Goal: Information Seeking & Learning: Check status

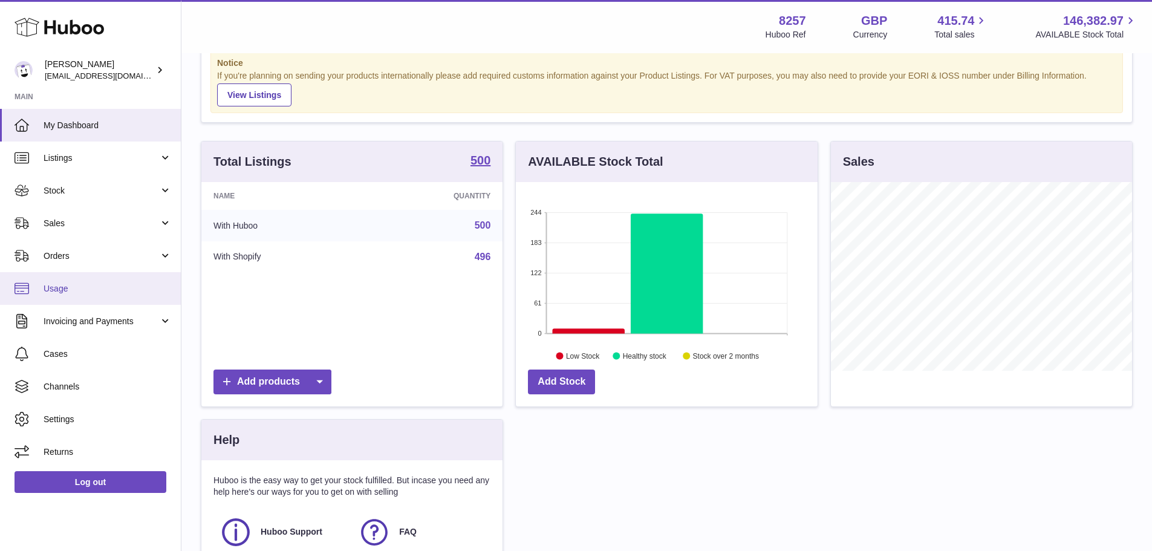
scroll to position [60, 0]
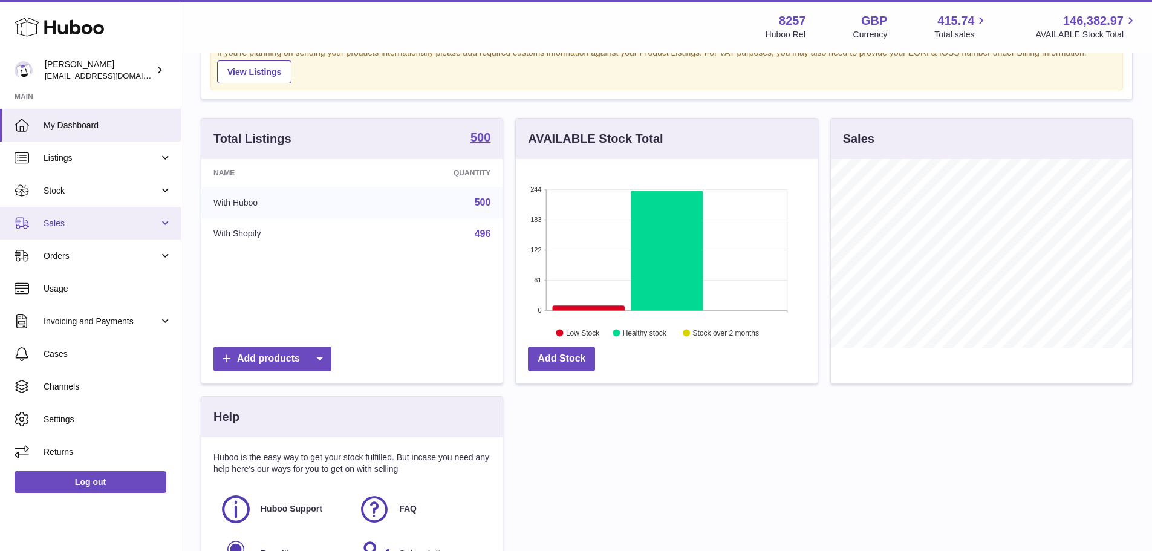
click at [59, 221] on span "Sales" at bounding box center [102, 223] width 116 height 11
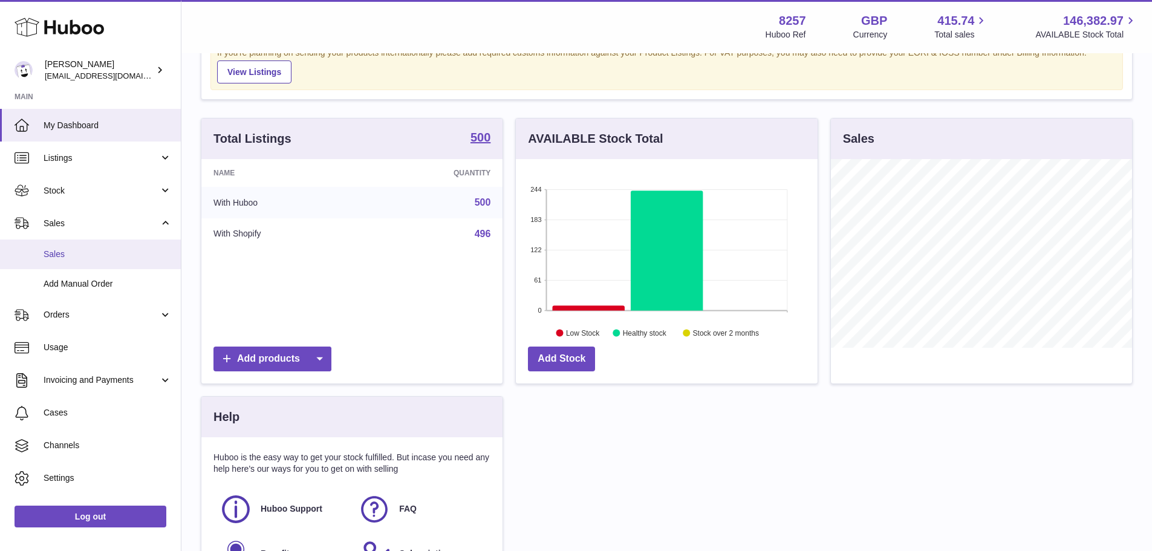
click at [64, 259] on span "Sales" at bounding box center [108, 254] width 128 height 11
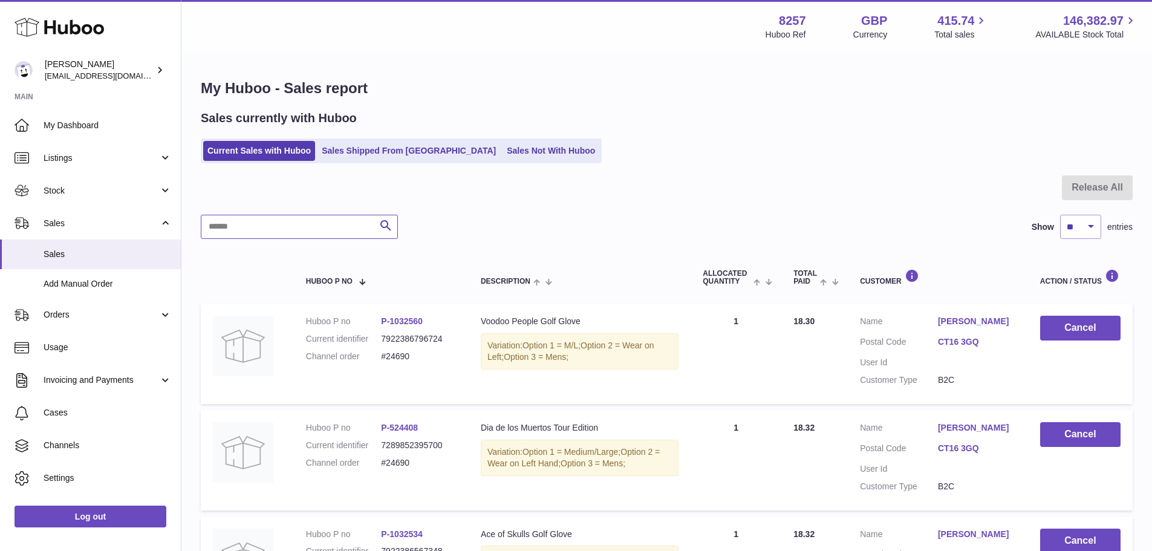
click at [277, 232] on input "text" at bounding box center [299, 227] width 197 height 24
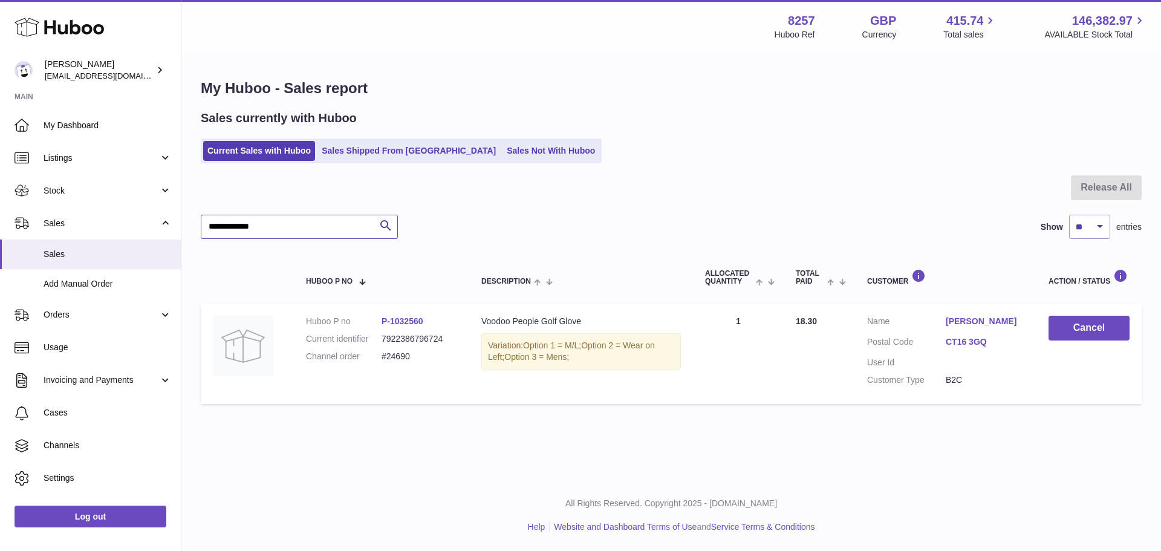
type input "**********"
drag, startPoint x: 431, startPoint y: 322, endPoint x: 393, endPoint y: 321, distance: 37.5
click at [393, 321] on dd "P-1032560" at bounding box center [420, 321] width 76 height 11
copy link "1032560"
click at [365, 151] on link "Sales Shipped From Huboo" at bounding box center [409, 151] width 183 height 20
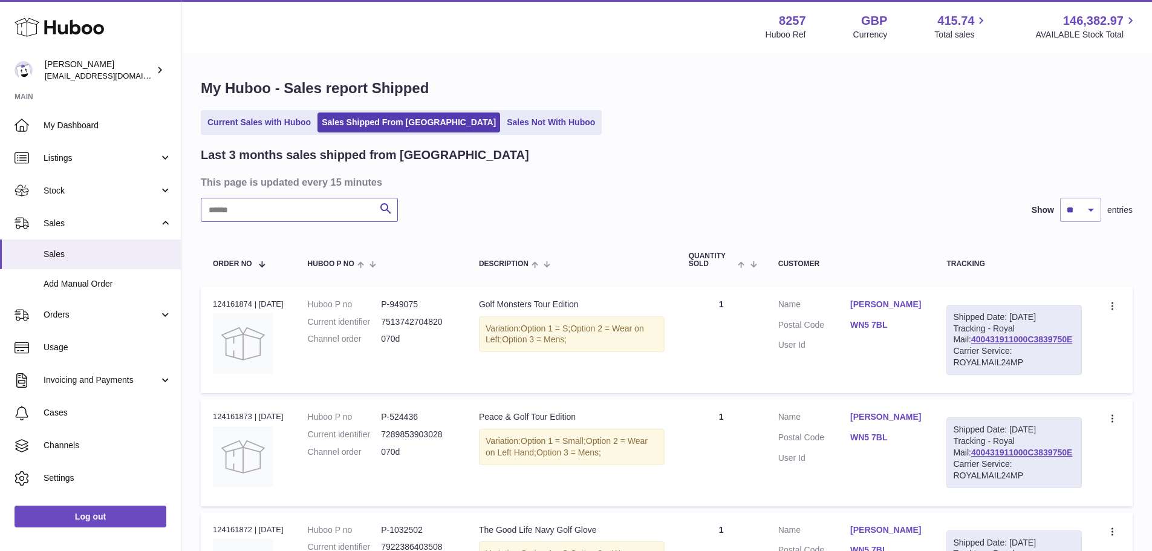
click at [263, 215] on input "text" at bounding box center [299, 210] width 197 height 24
click at [77, 192] on span "Stock" at bounding box center [102, 190] width 116 height 11
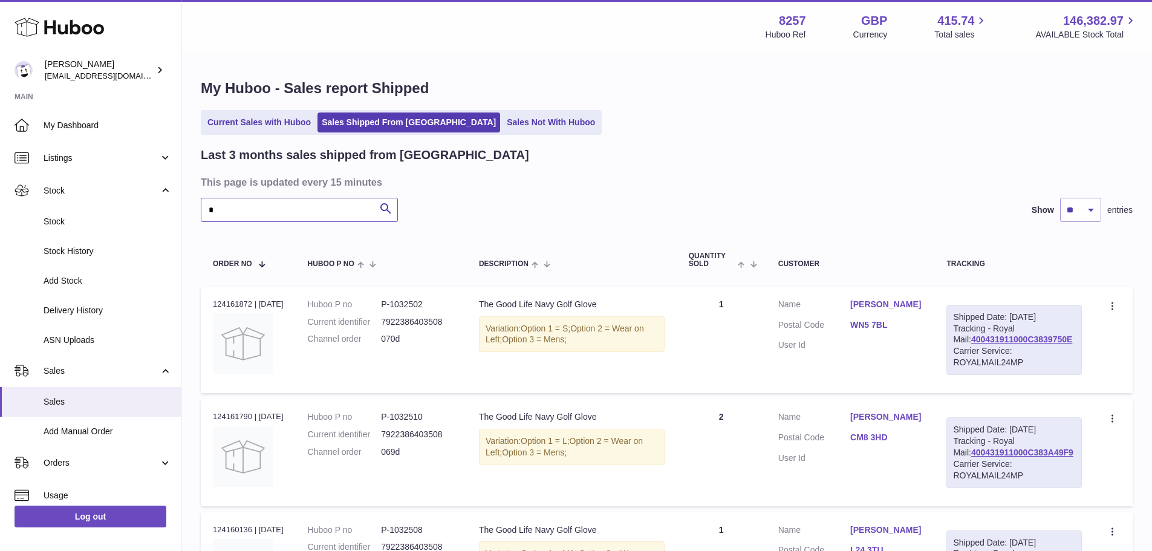
click at [246, 212] on input "*" at bounding box center [299, 210] width 197 height 24
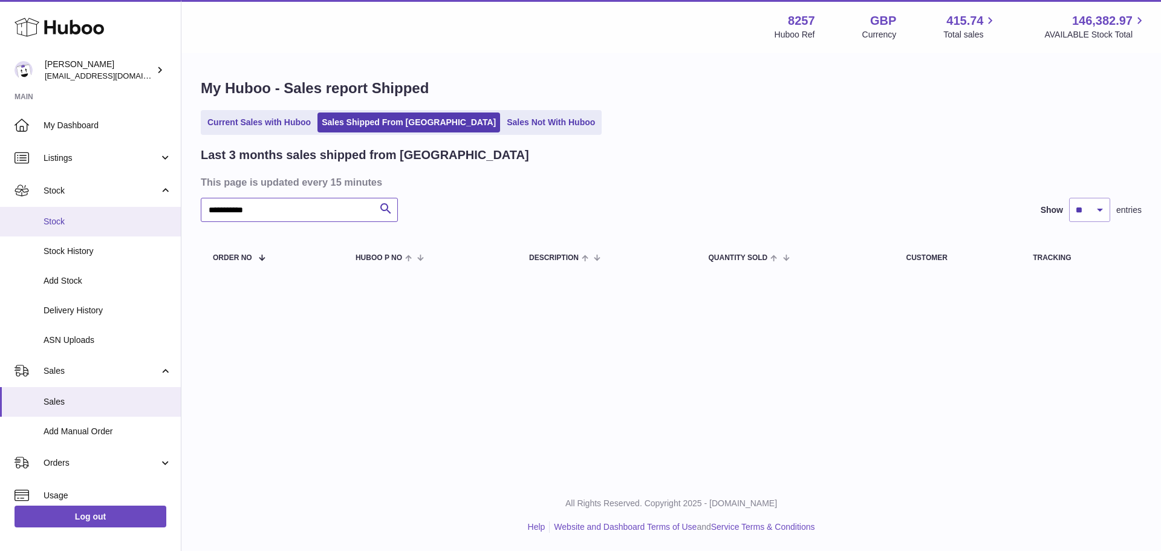
drag, startPoint x: 243, startPoint y: 207, endPoint x: 169, endPoint y: 208, distance: 73.8
click at [169, 208] on div "Huboo Don Magrane internalAdmin-8257@internal.huboo.com Main My Dashboard Listi…" at bounding box center [580, 275] width 1161 height 551
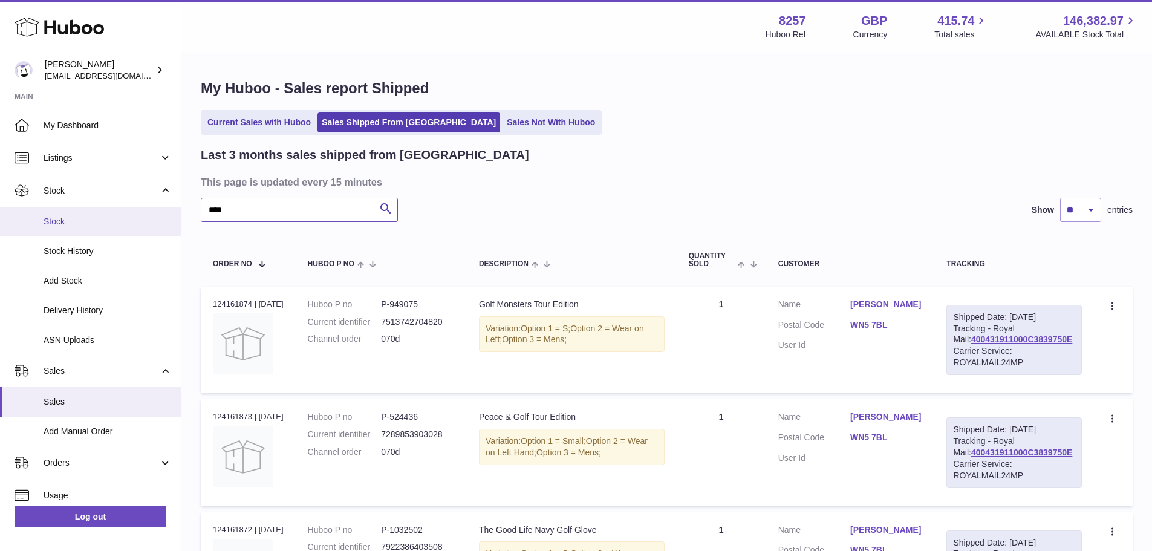
type input "****"
click at [68, 211] on link "Stock" at bounding box center [90, 222] width 181 height 30
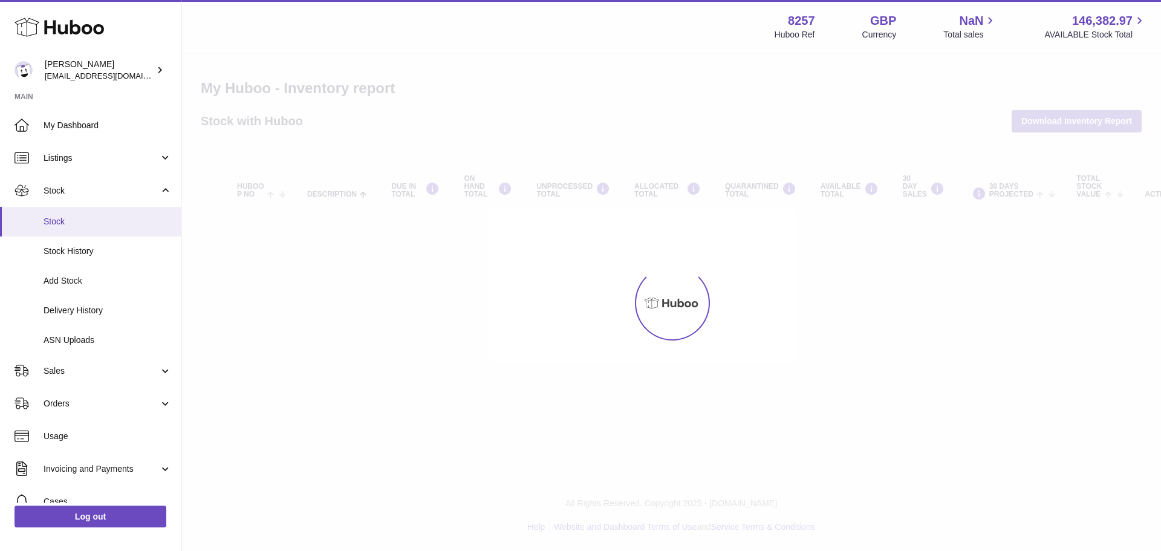
click at [57, 218] on ul "My Dashboard Listings Not with Huboo Listings with Huboo Bundles Stock Stock St…" at bounding box center [90, 362] width 181 height 507
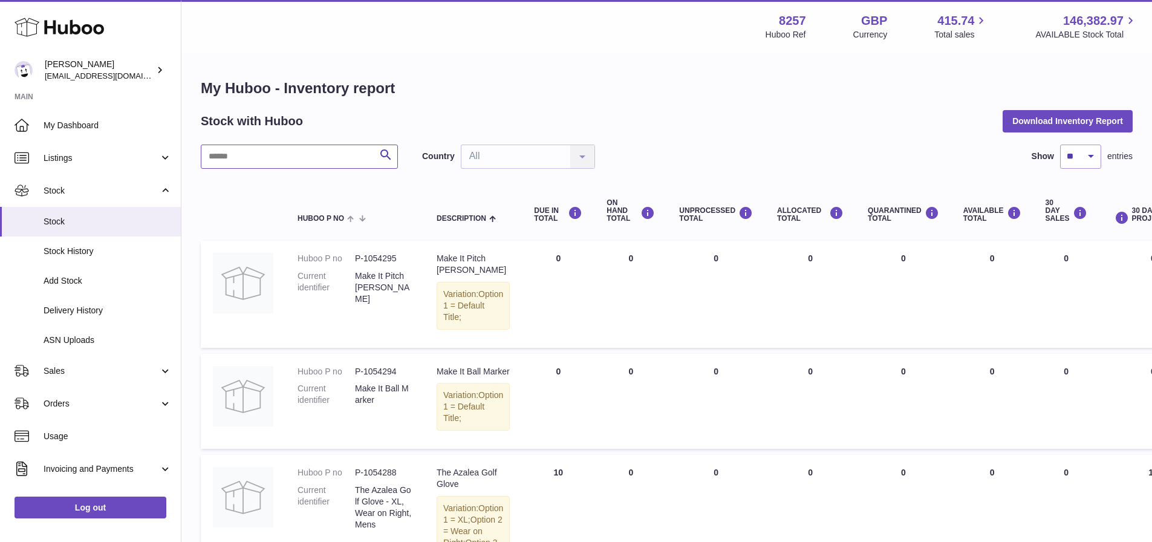
click at [293, 161] on input "text" at bounding box center [299, 157] width 197 height 24
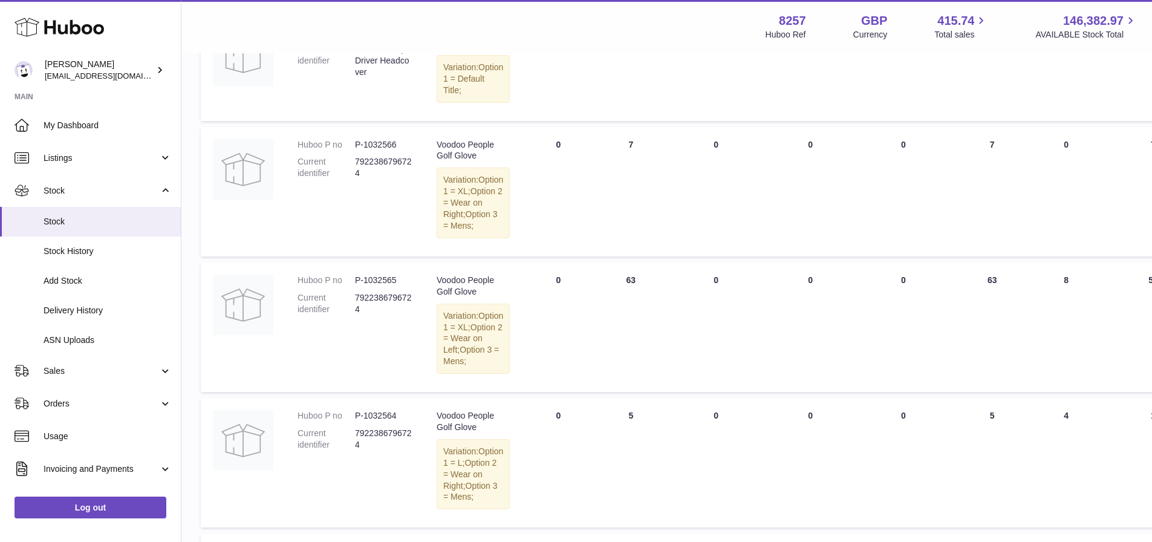
scroll to position [242, 0]
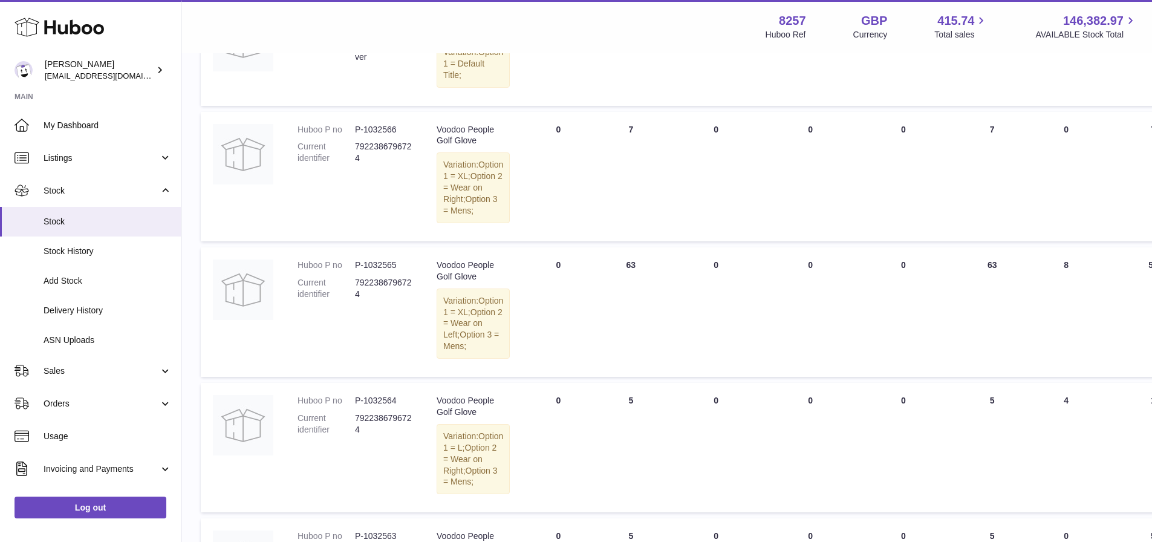
click at [384, 271] on dd "P-1032565" at bounding box center [383, 264] width 57 height 11
copy dd "1032565"
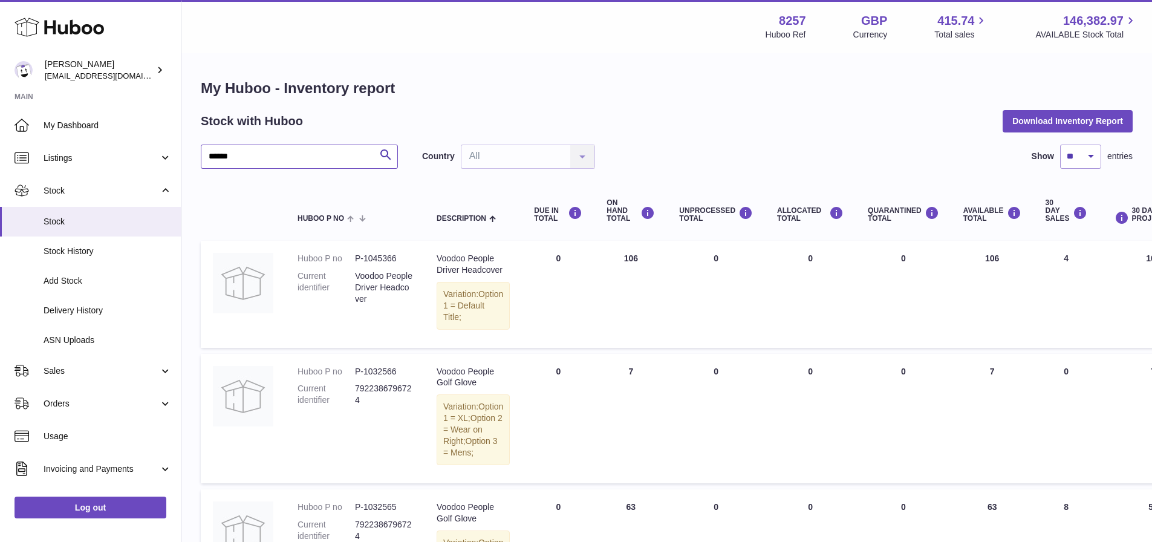
click at [278, 154] on input "******" at bounding box center [299, 157] width 197 height 24
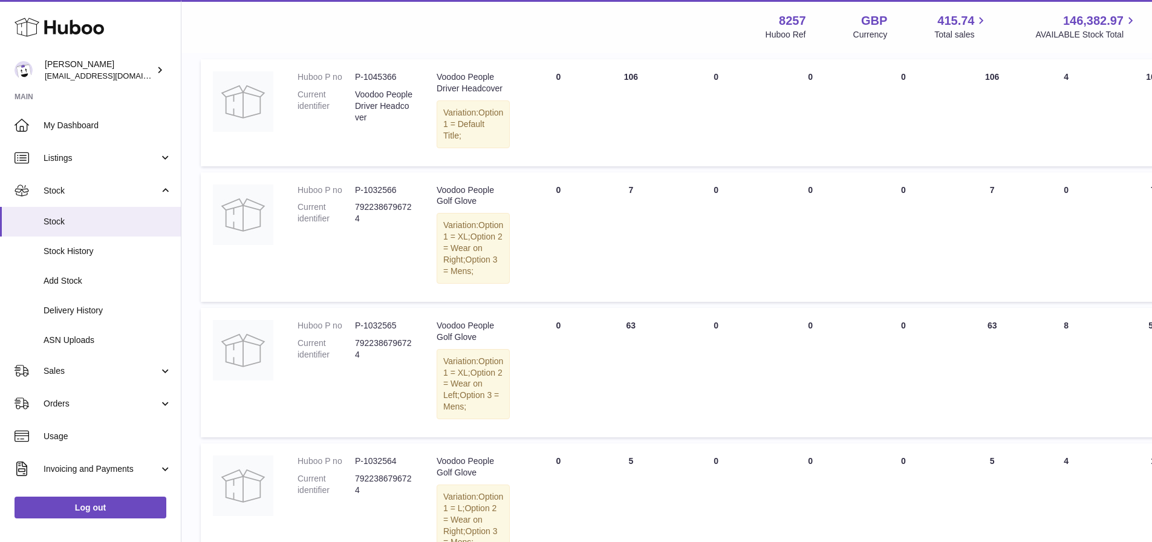
scroll to position [242, 0]
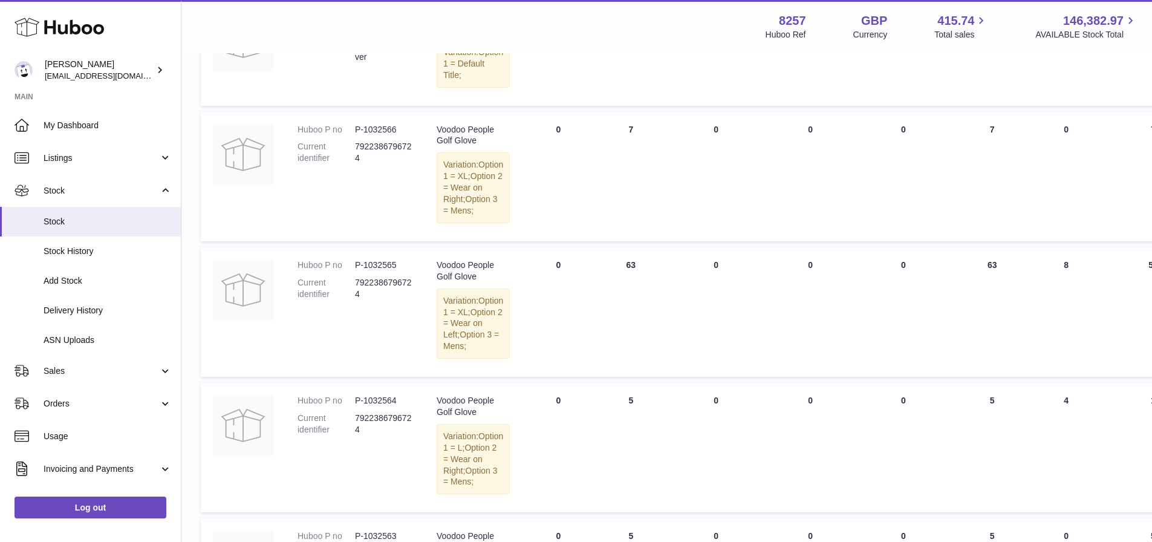
type input "******"
click at [387, 271] on dd "P-1032565" at bounding box center [383, 264] width 57 height 11
copy dd "1032565"
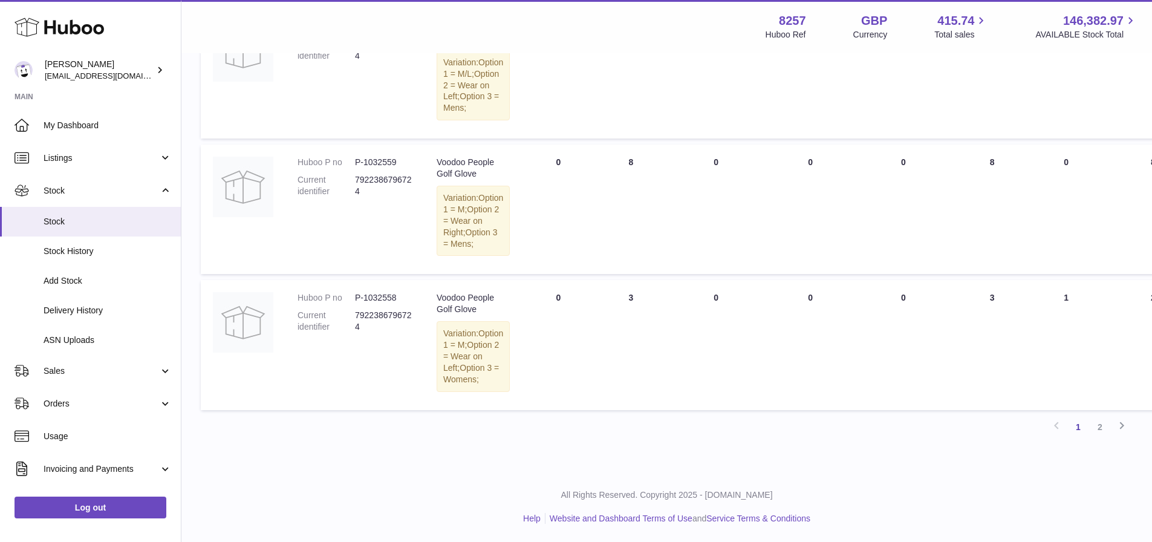
scroll to position [1513, 0]
click at [1093, 425] on link "2" at bounding box center [1100, 427] width 22 height 22
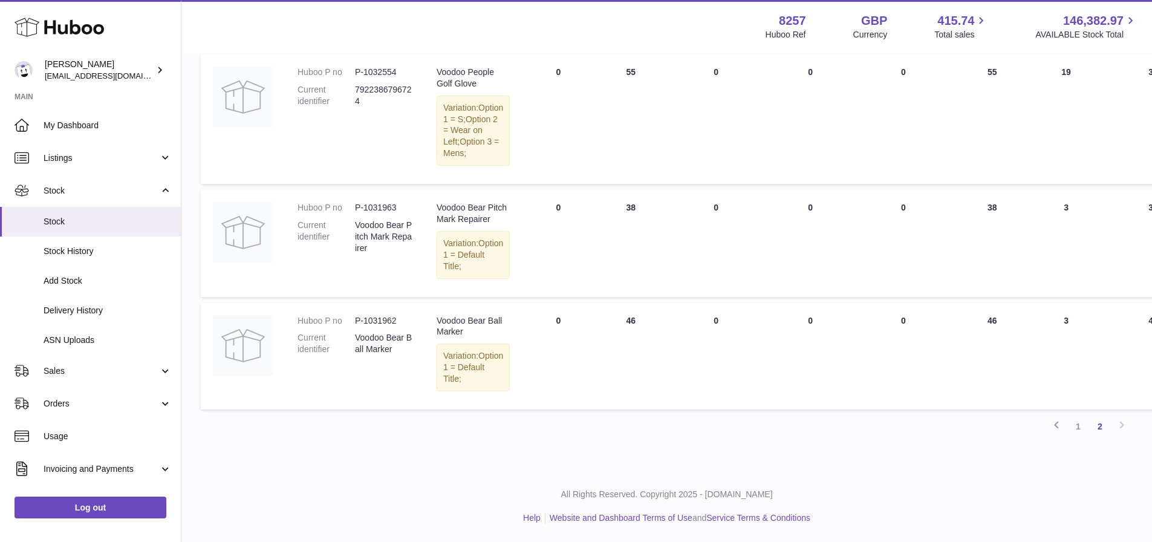
scroll to position [765, 0]
click at [75, 373] on span "Sales" at bounding box center [102, 370] width 116 height 11
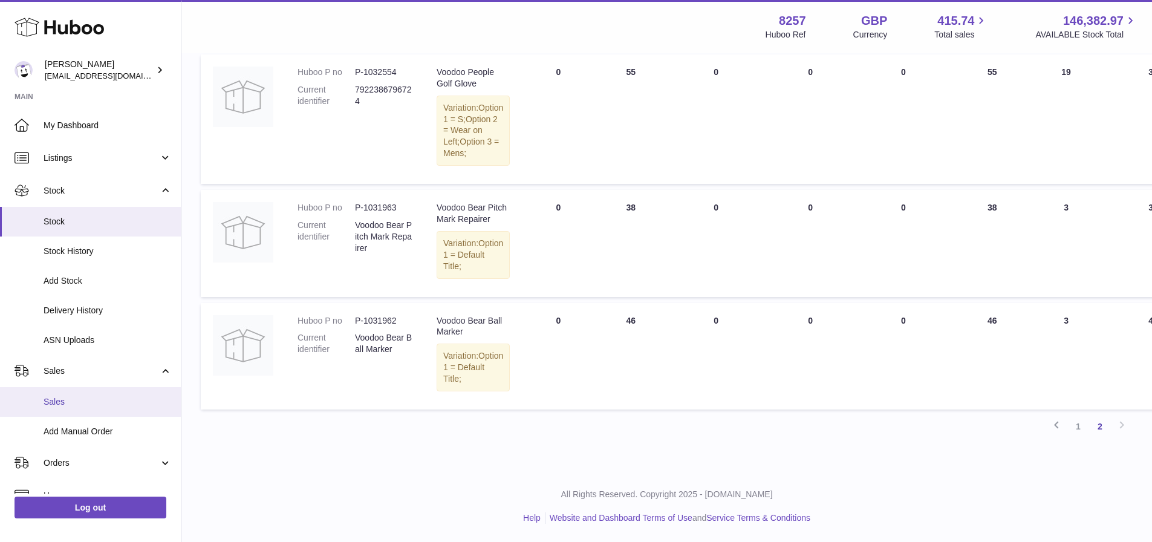
click at [67, 397] on span "Sales" at bounding box center [108, 401] width 128 height 11
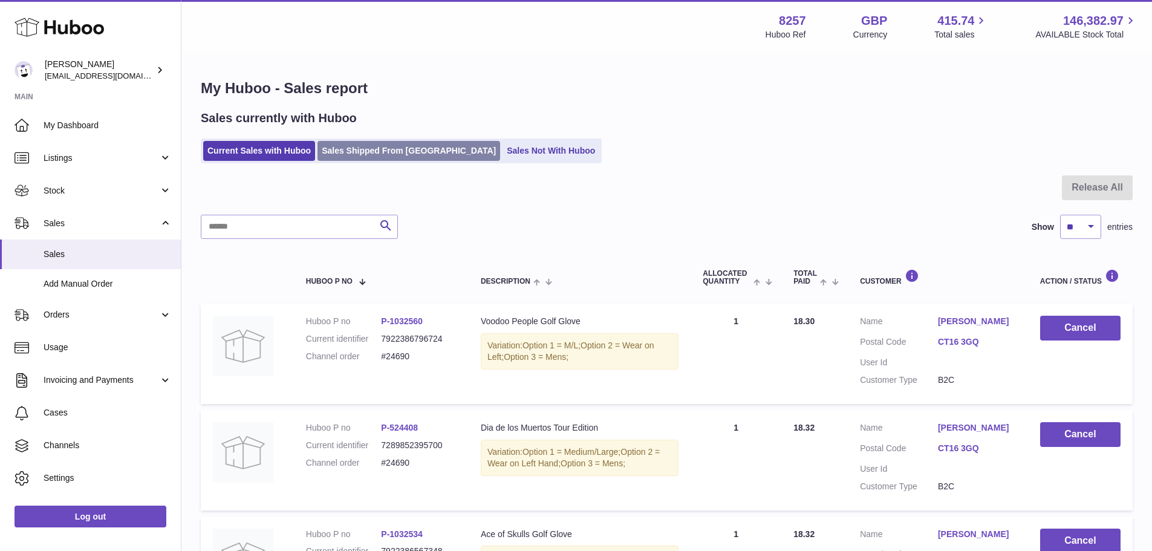
click at [364, 149] on link "Sales Shipped From Huboo" at bounding box center [409, 151] width 183 height 20
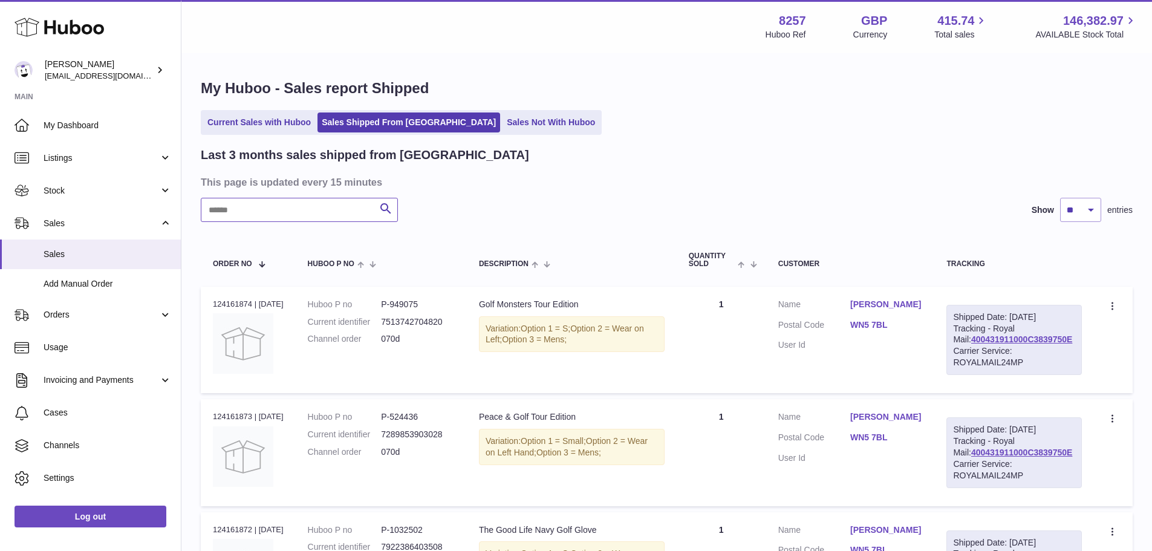
click at [246, 214] on input "text" at bounding box center [299, 210] width 197 height 24
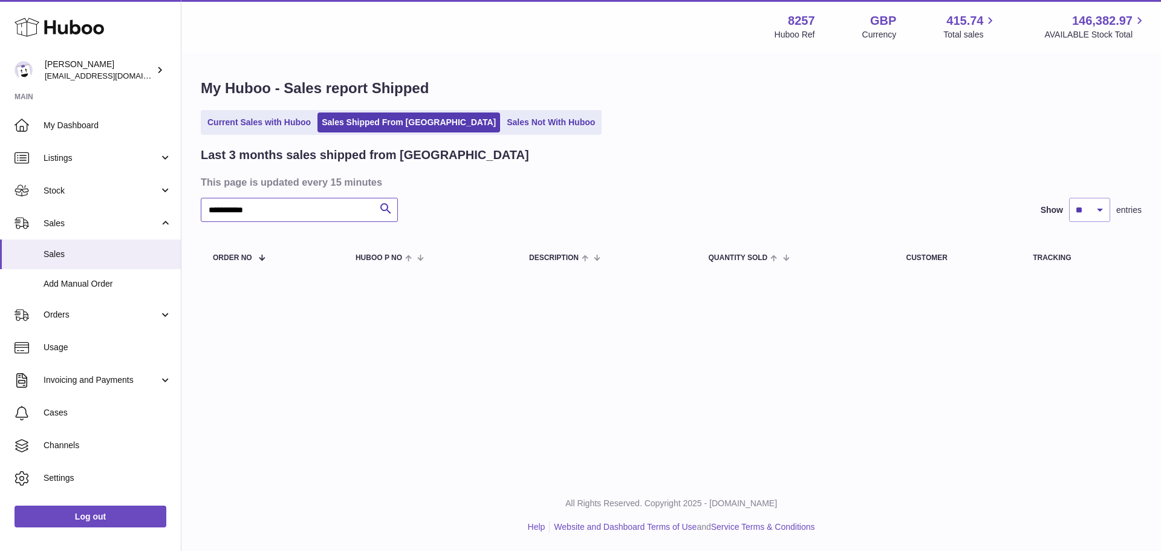
click at [246, 214] on input "**********" at bounding box center [299, 210] width 197 height 24
type input "******"
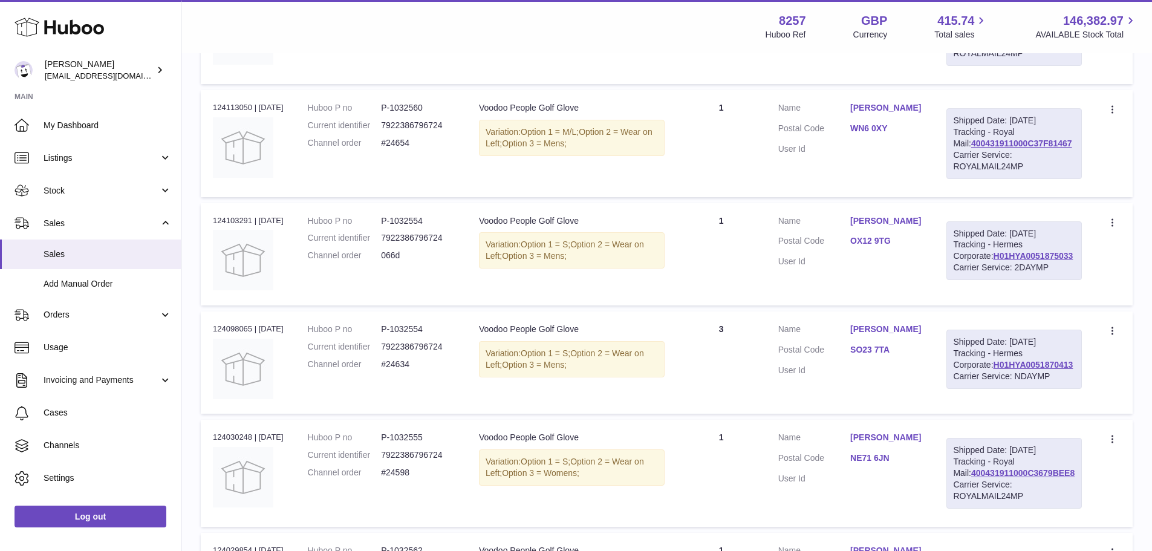
scroll to position [363, 0]
